Goal: Use online tool/utility

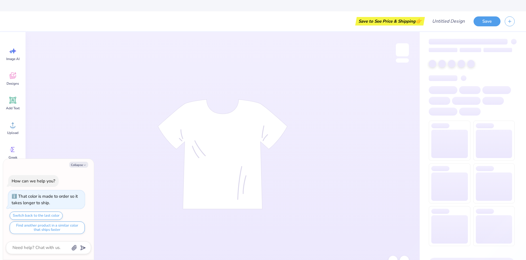
click at [15, 81] on div "Designs" at bounding box center [13, 78] width 20 height 21
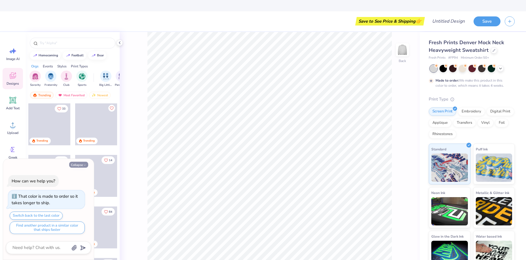
click at [79, 163] on button "Collapse" at bounding box center [78, 165] width 19 height 6
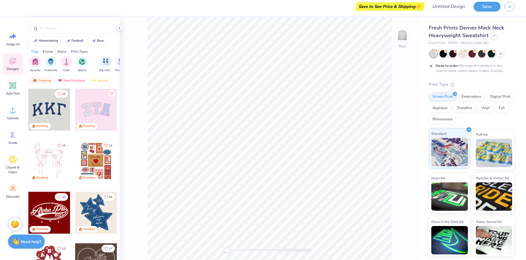
scroll to position [16, 0]
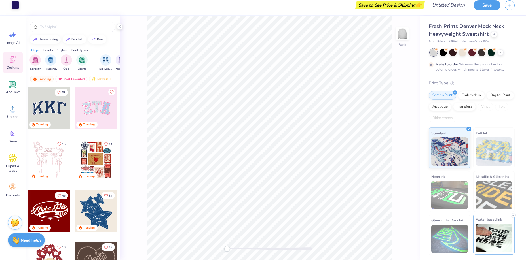
click at [499, 248] on img at bounding box center [493, 238] width 37 height 28
click at [414, 210] on div "Back" at bounding box center [270, 138] width 300 height 244
click at [32, 64] on div "filter for Sorority" at bounding box center [34, 59] width 11 height 11
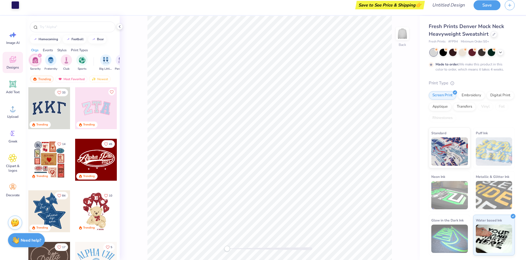
click at [90, 208] on div at bounding box center [96, 211] width 42 height 42
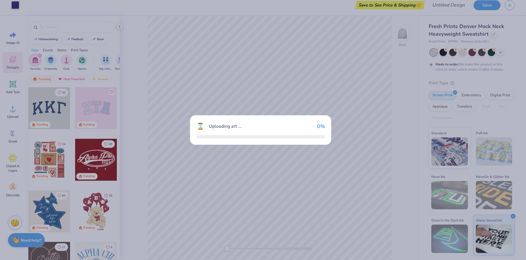
scroll to position [11, 0]
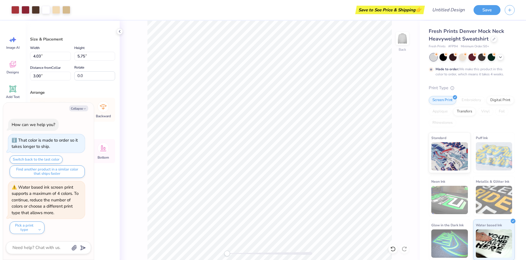
type textarea "x"
type input "9.27"
type input "13.24"
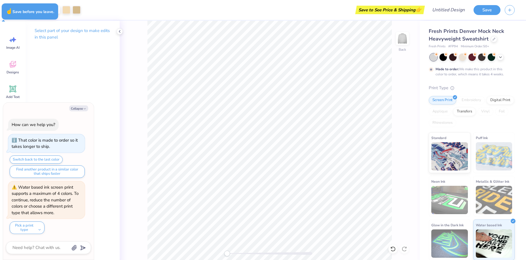
type textarea "x"
